Goal: Task Accomplishment & Management: Understand process/instructions

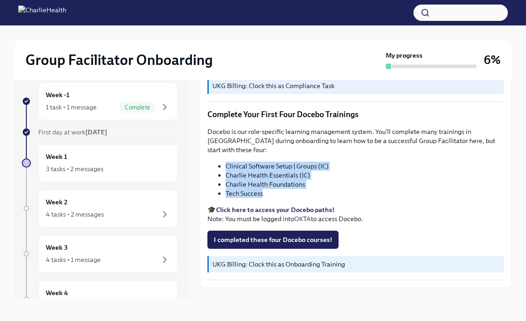
scroll to position [15, 0]
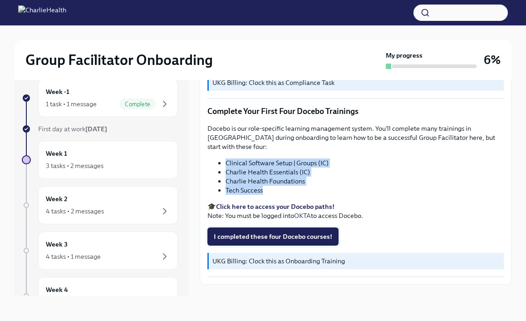
click at [277, 232] on span "I completed these four Docebo courses!" at bounding box center [273, 236] width 118 height 9
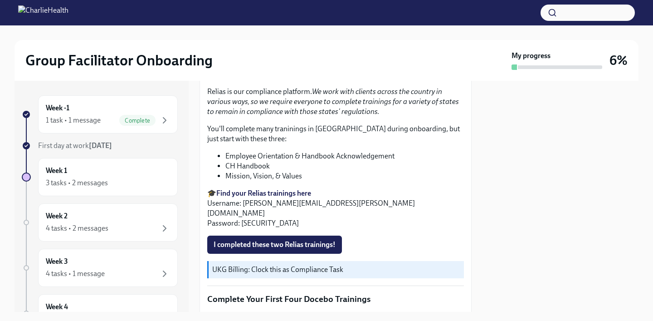
scroll to position [917, 0]
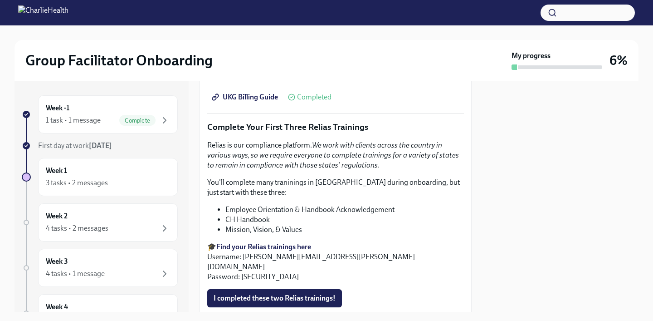
click at [331, 150] on em "We work with clients across the country in various ways, so we require everyone…" at bounding box center [333, 155] width 252 height 29
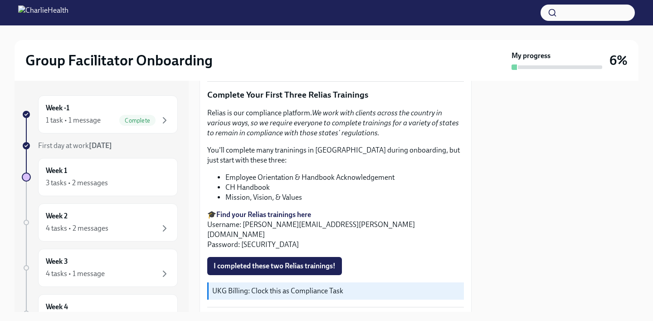
scroll to position [950, 0]
click at [249, 214] on strong "Find your Relias trainings here" at bounding box center [263, 213] width 95 height 9
click at [262, 214] on strong "Find your Relias trainings here" at bounding box center [263, 213] width 95 height 9
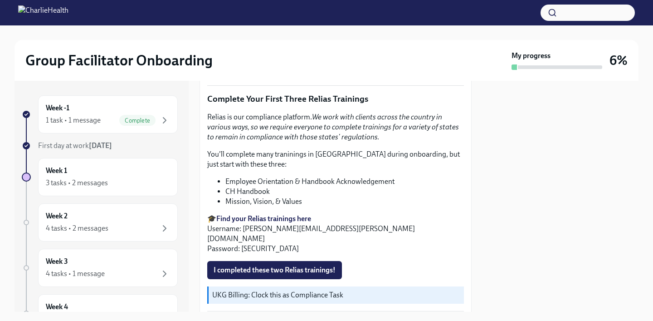
scroll to position [944, 0]
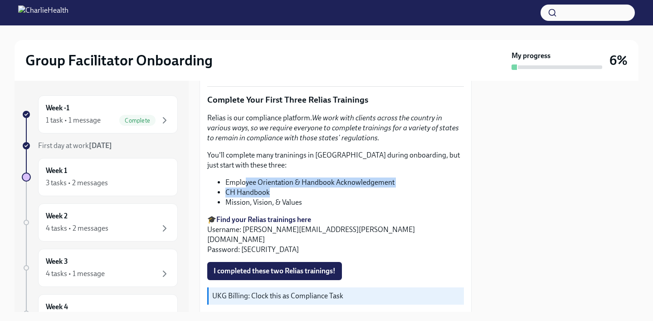
drag, startPoint x: 407, startPoint y: 188, endPoint x: 245, endPoint y: 180, distance: 162.1
click at [245, 180] on ul "Employee Orientation & Handbook Acknowledgement CH Handbook Mission, Vision, & …" at bounding box center [335, 192] width 257 height 30
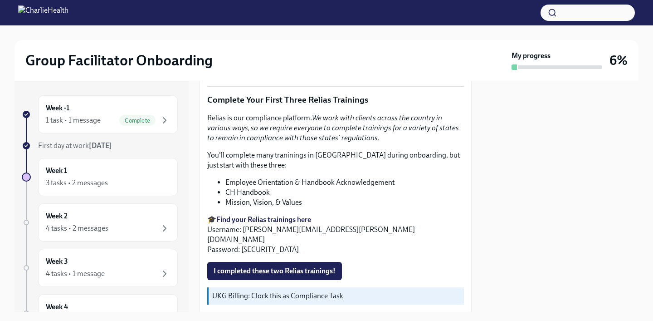
click at [229, 183] on li "Employee Orientation & Handbook Acknowledgement" at bounding box center [344, 182] width 239 height 10
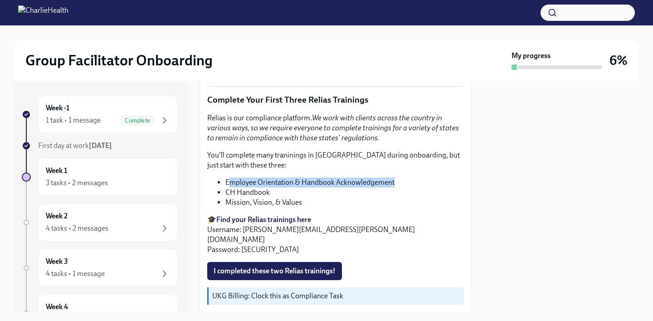
drag, startPoint x: 227, startPoint y: 183, endPoint x: 397, endPoint y: 180, distance: 170.1
click at [397, 180] on li "Employee Orientation & Handbook Acknowledgement" at bounding box center [344, 182] width 239 height 10
drag, startPoint x: 399, startPoint y: 180, endPoint x: 224, endPoint y: 184, distance: 175.1
click at [224, 184] on ul "Employee Orientation & Handbook Acknowledgement CH Handbook Mission, Vision, & …" at bounding box center [335, 192] width 257 height 30
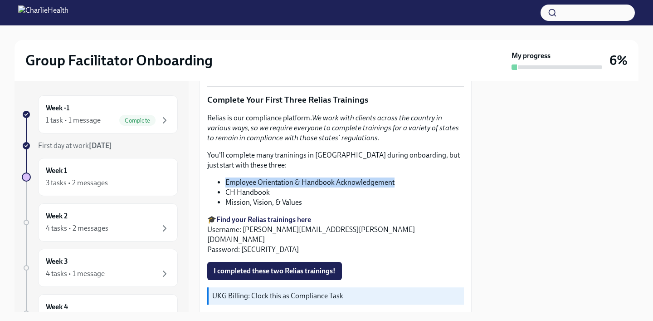
copy li "Employee Orientation & Handbook Acknowledgement"
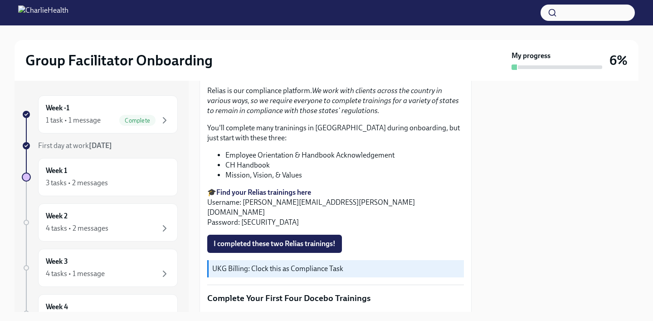
scroll to position [1015, 0]
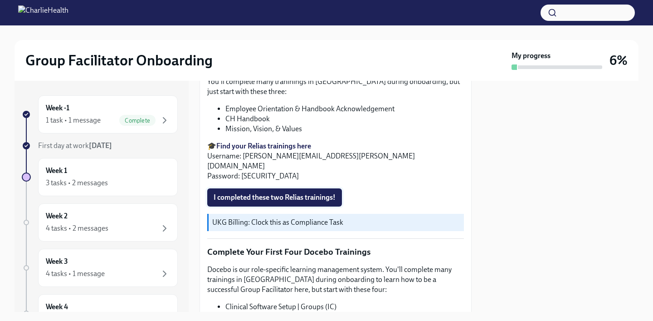
click at [270, 193] on span "I completed these two Relias trainings!" at bounding box center [275, 197] width 122 height 9
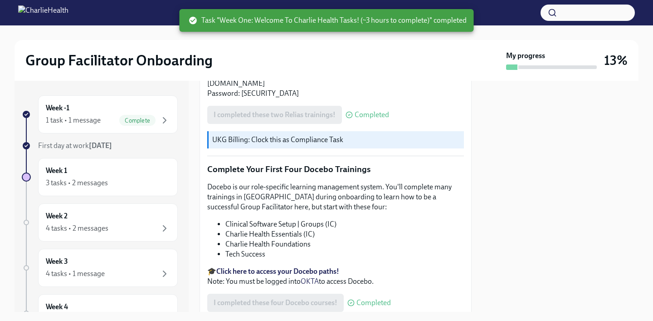
scroll to position [1185, 0]
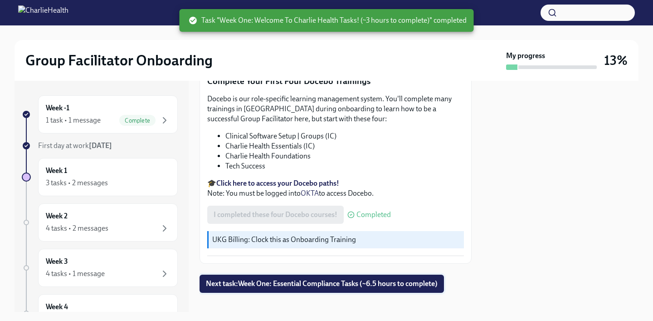
click at [318, 279] on span "Next task : Week One: Essential Compliance Tasks (~6.5 hours to complete)" at bounding box center [322, 283] width 232 height 9
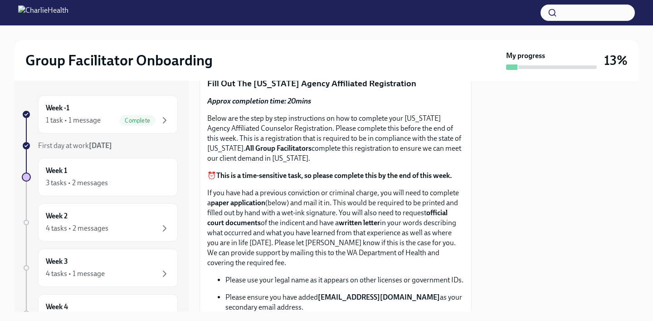
scroll to position [246, 0]
